Goal: Information Seeking & Learning: Learn about a topic

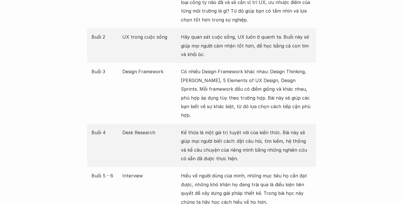
scroll to position [742, 0]
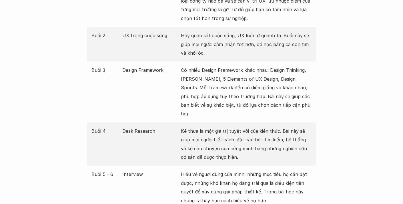
click at [232, 129] on p "Kế thừa là một giá trị tuyệt vời của kiến thức. Bài này sẽ giúp mọi người biết …" at bounding box center [246, 144] width 131 height 35
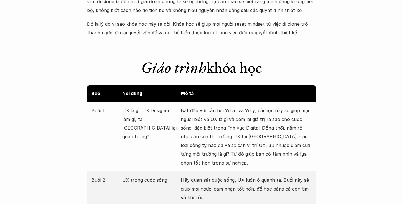
scroll to position [655, 0]
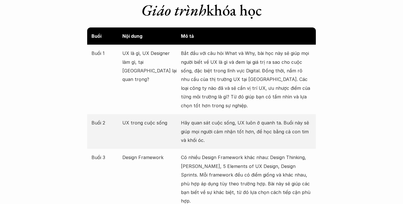
click at [222, 83] on p "Bắt đầu với câu hỏi What và Why, bài học này sẽ giúp mọi người biết về UX là gì…" at bounding box center [246, 79] width 131 height 61
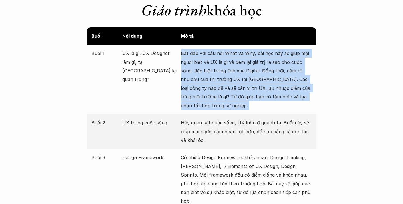
click at [222, 83] on p "Bắt đầu với câu hỏi What và Why, bài học này sẽ giúp mọi người biết về UX là gì…" at bounding box center [246, 79] width 131 height 61
click at [158, 57] on p "UX là gì, UX Designer làm gì, tại [GEOGRAPHIC_DATA] lại quan trọng?" at bounding box center [150, 66] width 56 height 35
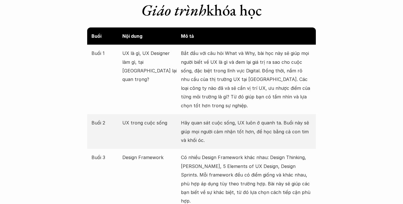
click at [158, 57] on p "UX là gì, UX Designer làm gì, tại [GEOGRAPHIC_DATA] lại quan trọng?" at bounding box center [150, 66] width 56 height 35
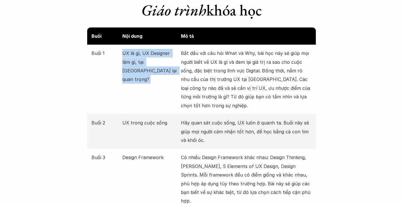
click at [158, 57] on p "UX là gì, UX Designer làm gì, tại [GEOGRAPHIC_DATA] lại quan trọng?" at bounding box center [150, 66] width 56 height 35
click at [215, 137] on p "Hãy quan sát cuộc sống, UX luôn ở quanh ta. Buổi này sẽ giúp mọi người cảm nhận…" at bounding box center [246, 131] width 131 height 26
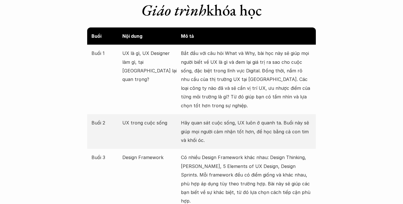
click at [215, 137] on p "Hãy quan sát cuộc sống, UX luôn ở quanh ta. Buổi này sẽ giúp mọi người cảm nhận…" at bounding box center [246, 131] width 131 height 26
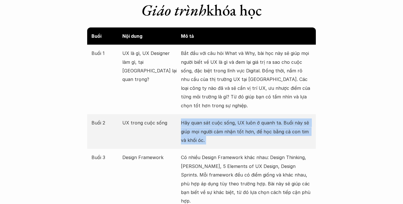
click at [215, 137] on p "Hãy quan sát cuộc sống, UX luôn ở quanh ta. Buổi này sẽ giúp mọi người cảm nhận…" at bounding box center [246, 131] width 131 height 26
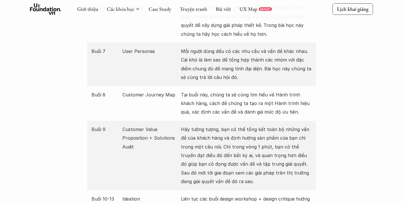
scroll to position [857, 0]
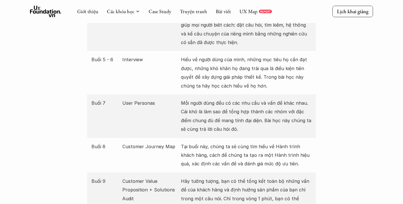
click at [227, 102] on p "Mỗi người dùng đều có các nhu cầu và vấn đề khác nhau. Cái khó là làm sao để tổ…" at bounding box center [246, 116] width 131 height 35
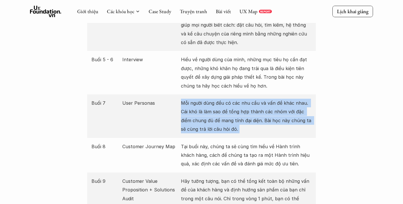
click at [227, 102] on p "Mỗi người dùng đều có các nhu cầu và vấn đề khác nhau. Cái khó là làm sao để tổ…" at bounding box center [246, 116] width 131 height 35
click at [228, 79] on p "Hiểu về người dùng của mình, những mục tiêu họ cần đạt được, những khó khăn họ …" at bounding box center [246, 72] width 131 height 35
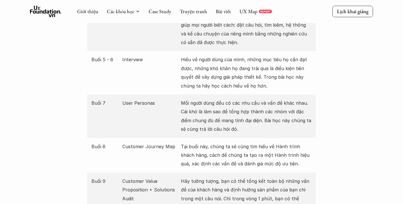
click at [228, 79] on p "Hiểu về người dùng của mình, những mục tiêu họ cần đạt được, những khó khăn họ …" at bounding box center [246, 72] width 131 height 35
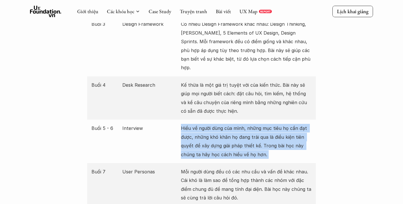
scroll to position [777, 0]
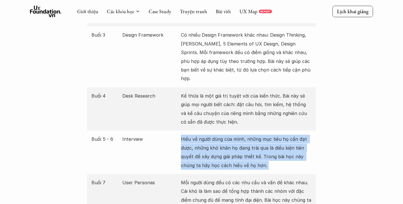
click at [215, 87] on div "Buổi 4 Desk Research Kế thừa là một giá trị tuyệt vời của kiến thức. Bài này sẽ…" at bounding box center [201, 108] width 229 height 43
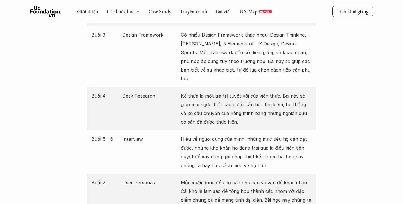
click at [215, 87] on div "Buổi 4 Desk Research Kế thừa là một giá trị tuyệt vời của kiến thức. Bài này sẽ…" at bounding box center [201, 108] width 229 height 43
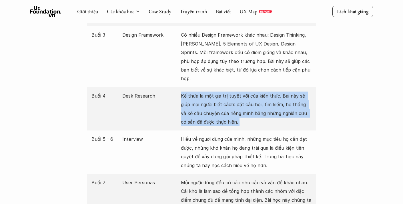
click at [215, 87] on div "Buổi 4 Desk Research Kế thừa là một giá trị tuyệt vời của kiến thức. Bài này sẽ…" at bounding box center [201, 108] width 229 height 43
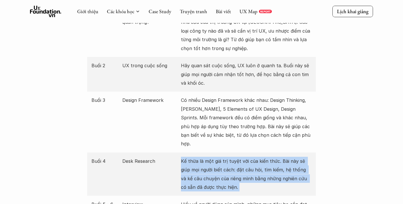
scroll to position [706, 0]
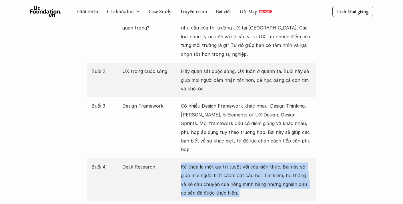
click at [218, 108] on p "Có nhiều Design Framework khác nhau: Design Thinking, [PERSON_NAME], 5 Elements…" at bounding box center [246, 128] width 131 height 52
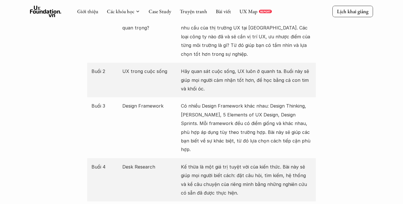
click at [218, 108] on p "Có nhiều Design Framework khác nhau: Design Thinking, [PERSON_NAME], 5 Elements…" at bounding box center [246, 128] width 131 height 52
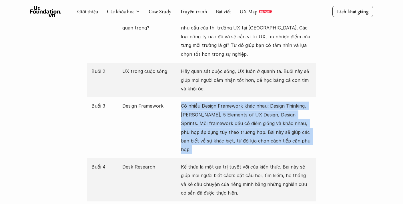
click at [235, 73] on p "Hãy quan sát cuộc sống, UX luôn ở quanh ta. Buổi này sẽ giúp mọi người cảm nhận…" at bounding box center [246, 80] width 131 height 26
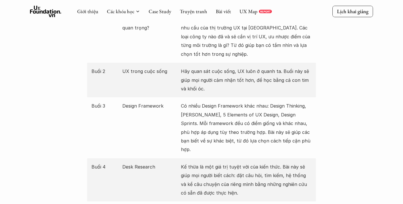
click at [235, 73] on p "Hãy quan sát cuộc sống, UX luôn ở quanh ta. Buổi này sẽ giúp mọi người cảm nhận…" at bounding box center [246, 80] width 131 height 26
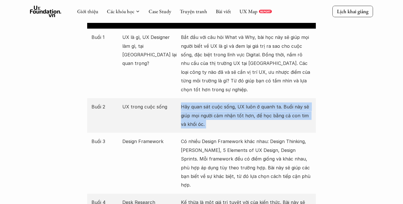
scroll to position [670, 0]
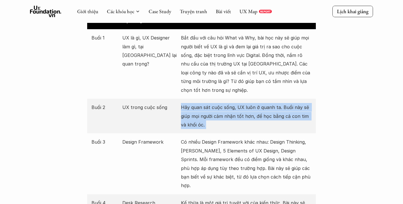
click at [226, 71] on p "Bắt đầu với câu hỏi What và Why, bài học này sẽ giúp mọi người biết về UX là gì…" at bounding box center [246, 63] width 131 height 61
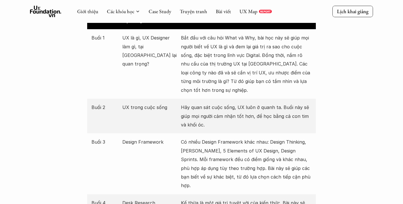
click at [226, 71] on p "Bắt đầu với câu hỏi What và Why, bài học này sẽ giúp mọi người biết về UX là gì…" at bounding box center [246, 63] width 131 height 61
click at [229, 49] on p "Bắt đầu với câu hỏi What và Why, bài học này sẽ giúp mọi người biết về UX là gì…" at bounding box center [246, 63] width 131 height 61
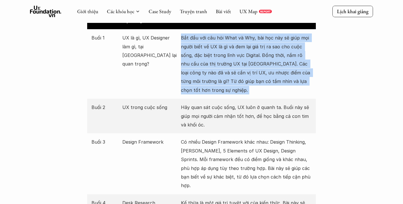
click at [229, 49] on p "Bắt đầu với câu hỏi What và Why, bài học này sẽ giúp mọi người biết về UX là gì…" at bounding box center [246, 63] width 131 height 61
click at [234, 45] on p "Bắt đầu với câu hỏi What và Why, bài học này sẽ giúp mọi người biết về UX là gì…" at bounding box center [246, 63] width 131 height 61
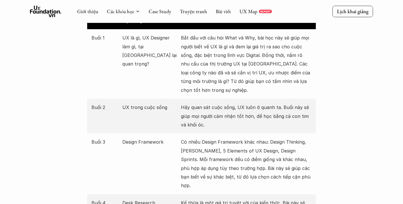
click at [234, 45] on p "Bắt đầu với câu hỏi What và Why, bài học này sẽ giúp mọi người biết về UX là gì…" at bounding box center [246, 63] width 131 height 61
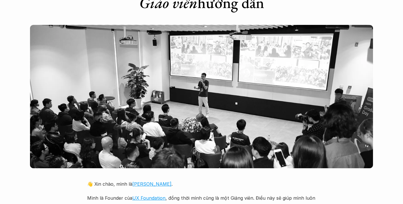
scroll to position [1237, 0]
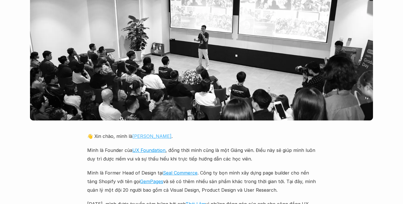
click at [143, 133] on link "[PERSON_NAME]" at bounding box center [151, 136] width 39 height 6
